Goal: Obtain resource: Download file/media

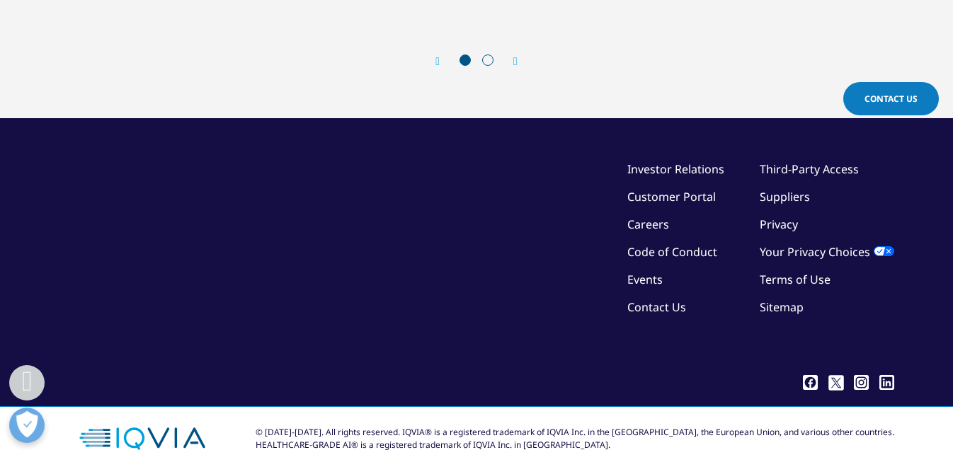
scroll to position [1517, 0]
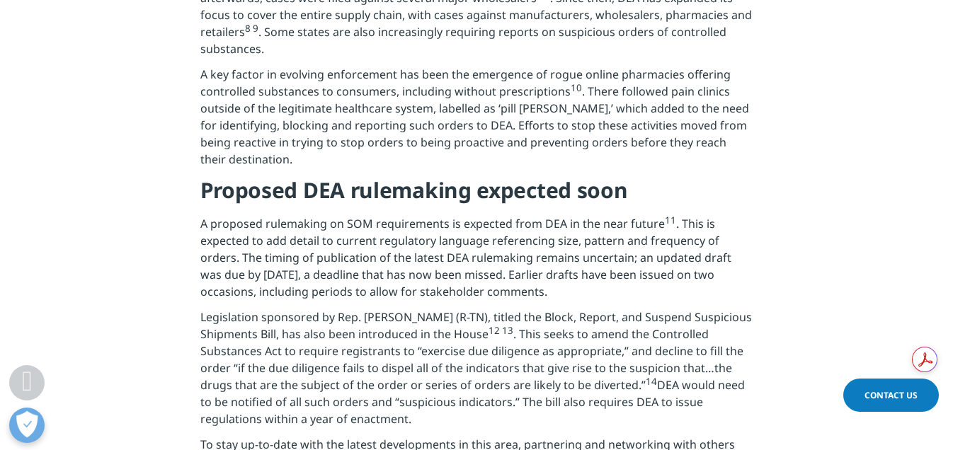
scroll to position [1313, 0]
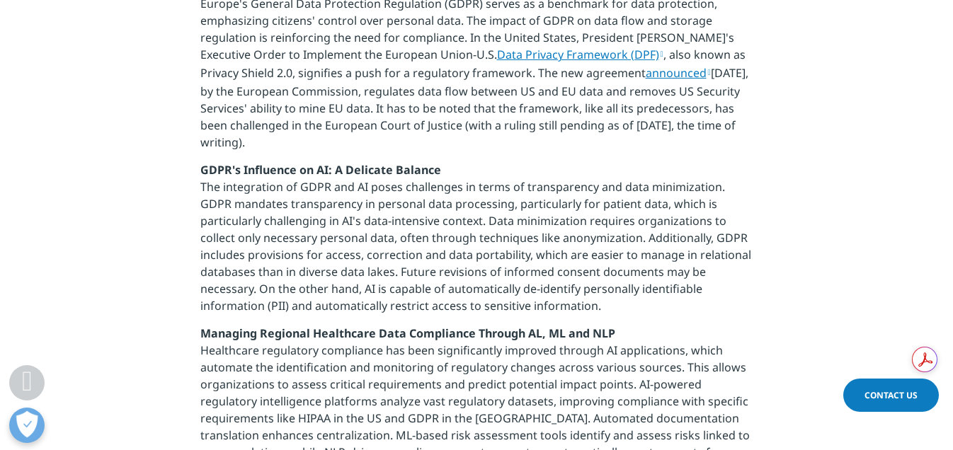
scroll to position [984, 0]
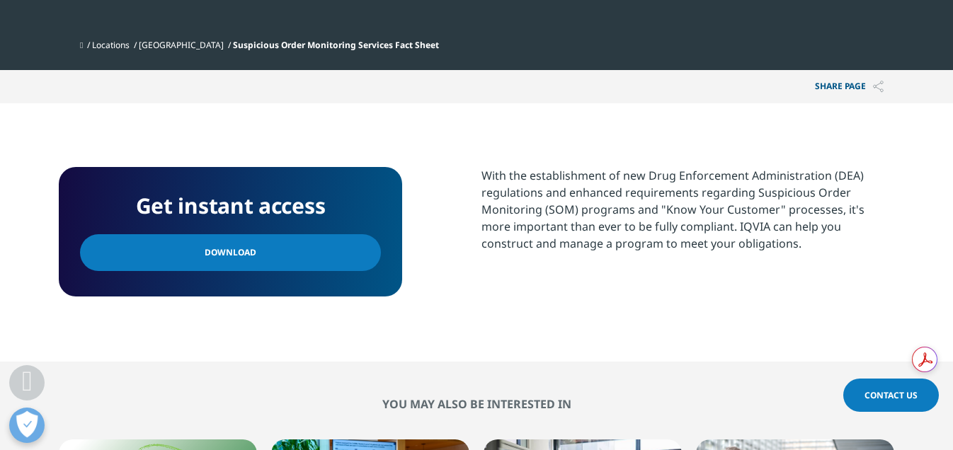
scroll to position [424, 0]
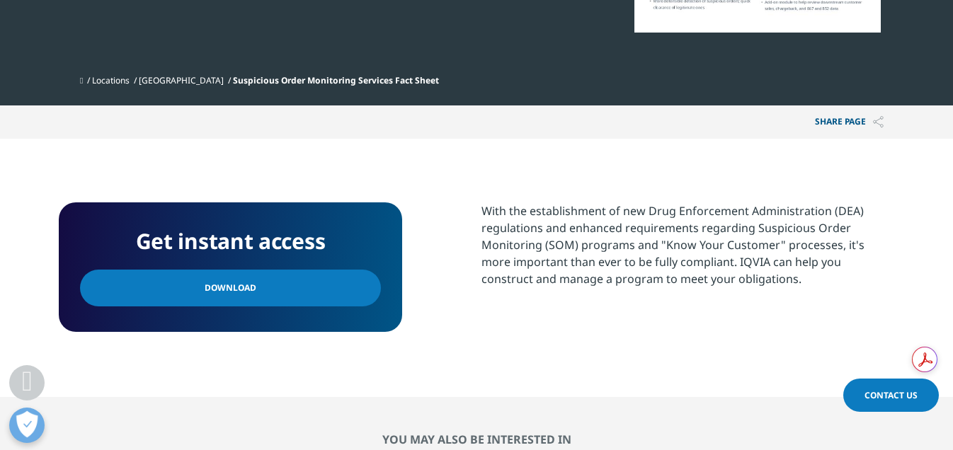
click at [248, 292] on span "Download" at bounding box center [231, 288] width 52 height 16
